Goal: Learn about a topic

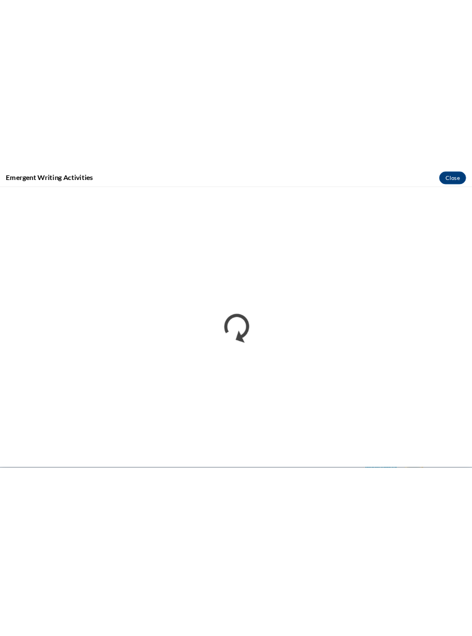
scroll to position [2898, 0]
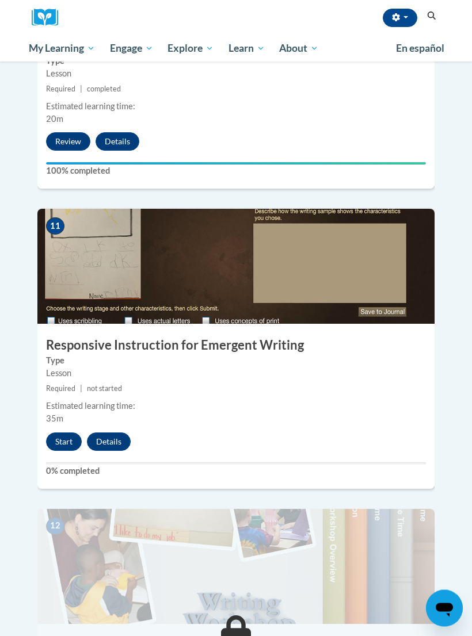
scroll to position [3118, 0]
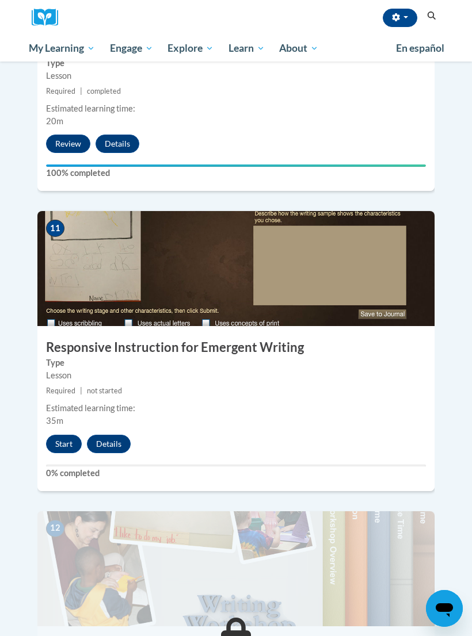
click at [62, 435] on button "Start" at bounding box center [64, 444] width 36 height 18
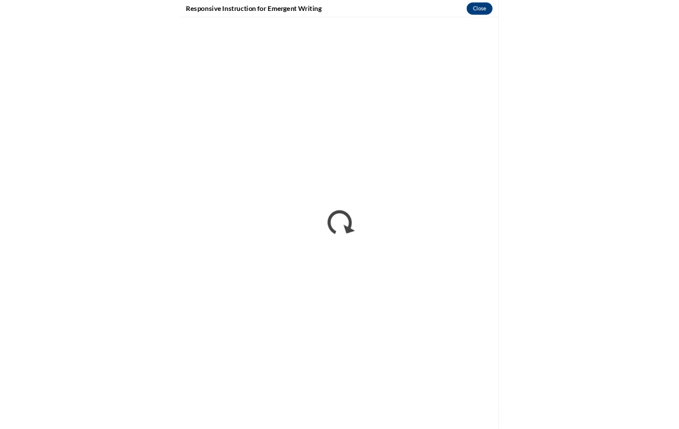
scroll to position [1590, 0]
